Goal: Task Accomplishment & Management: Manage account settings

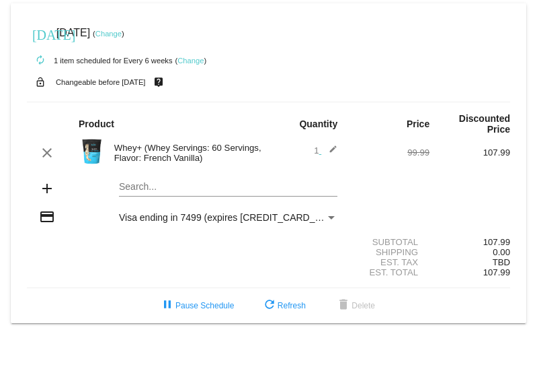
click at [47, 189] on mat-icon "add" at bounding box center [47, 188] width 16 height 16
click at [130, 188] on mat-card "[DATE] [DATE] ( Change ) autorenew 1 item scheduled for Every 6 weeks ( Change …" at bounding box center [269, 163] width 516 height 320
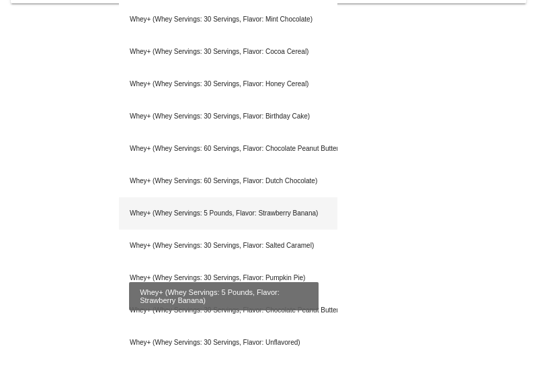
scroll to position [311, 0]
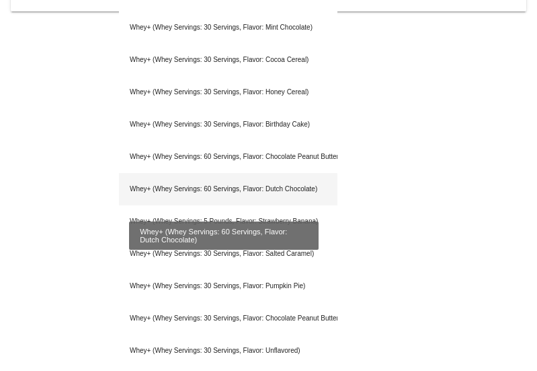
type input "whey"
click at [246, 179] on div "Whey+ (Whey Servings: 60 Servings, Flavor: Dutch Chocolate)" at bounding box center [228, 189] width 219 height 32
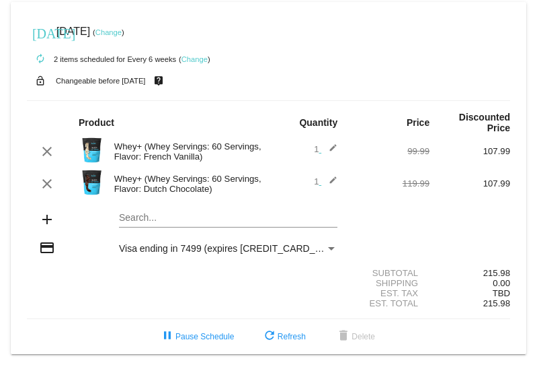
scroll to position [0, 0]
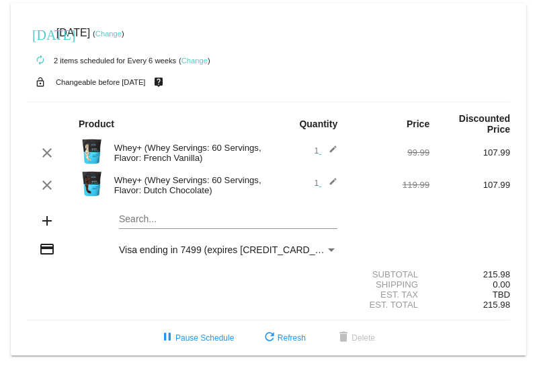
click at [122, 36] on link "Change" at bounding box center [109, 34] width 26 height 8
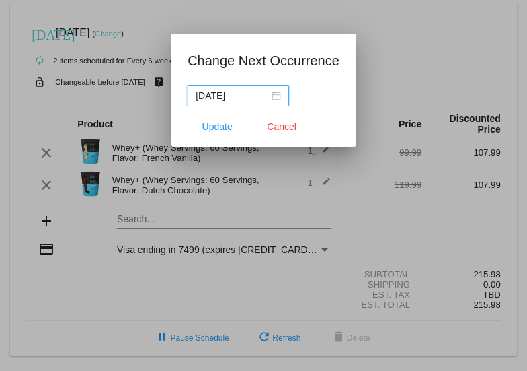
click at [276, 96] on div "[DATE]" at bounding box center [238, 95] width 85 height 15
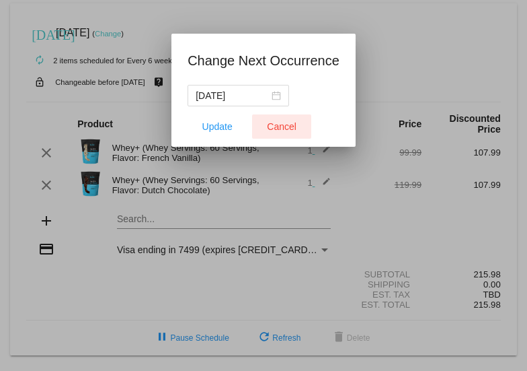
click at [272, 126] on span "Cancel" at bounding box center [282, 126] width 30 height 11
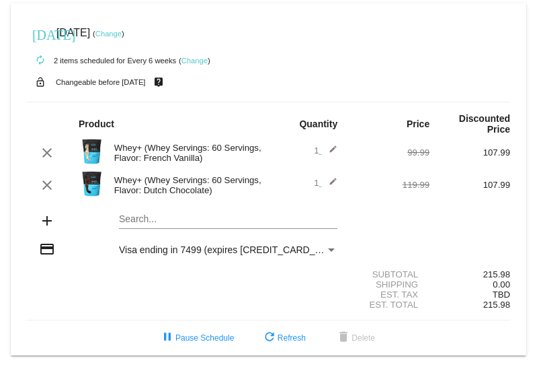
drag, startPoint x: 279, startPoint y: 2, endPoint x: 122, endPoint y: 103, distance: 186.4
click at [122, 103] on mat-card-content "Product Quantity Price Discounted Price clear Whey+ (Whey Servings: 60 Servings…" at bounding box center [269, 211] width 484 height 219
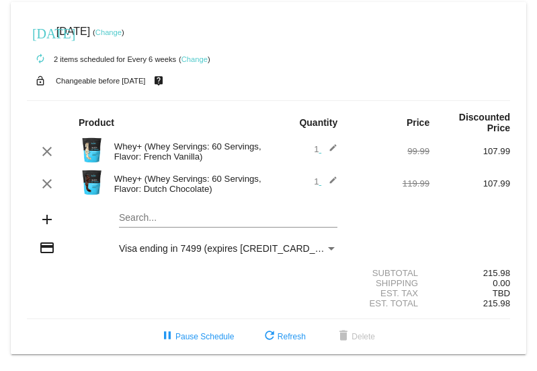
click at [154, 224] on div "Search..." at bounding box center [228, 214] width 219 height 26
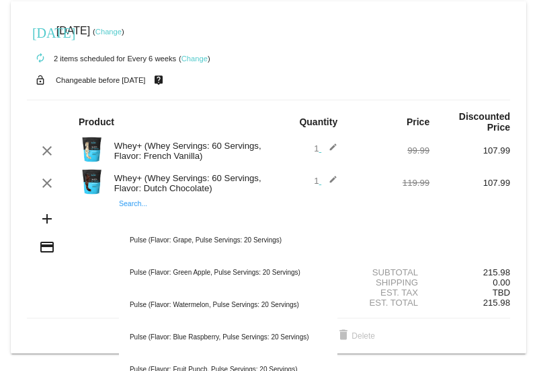
drag, startPoint x: 155, startPoint y: 221, endPoint x: 188, endPoint y: 164, distance: 66.0
click at [188, 164] on mat-card-content "Product Quantity Price Discounted Price clear Whey+ (Whey Servings: 60 Servings…" at bounding box center [269, 209] width 484 height 219
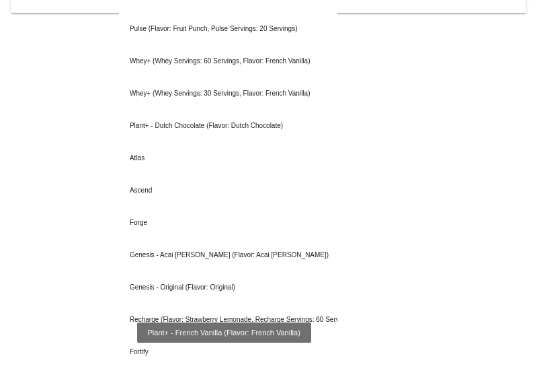
scroll to position [0, 0]
